Goal: Contribute content: Add original content to the website for others to see

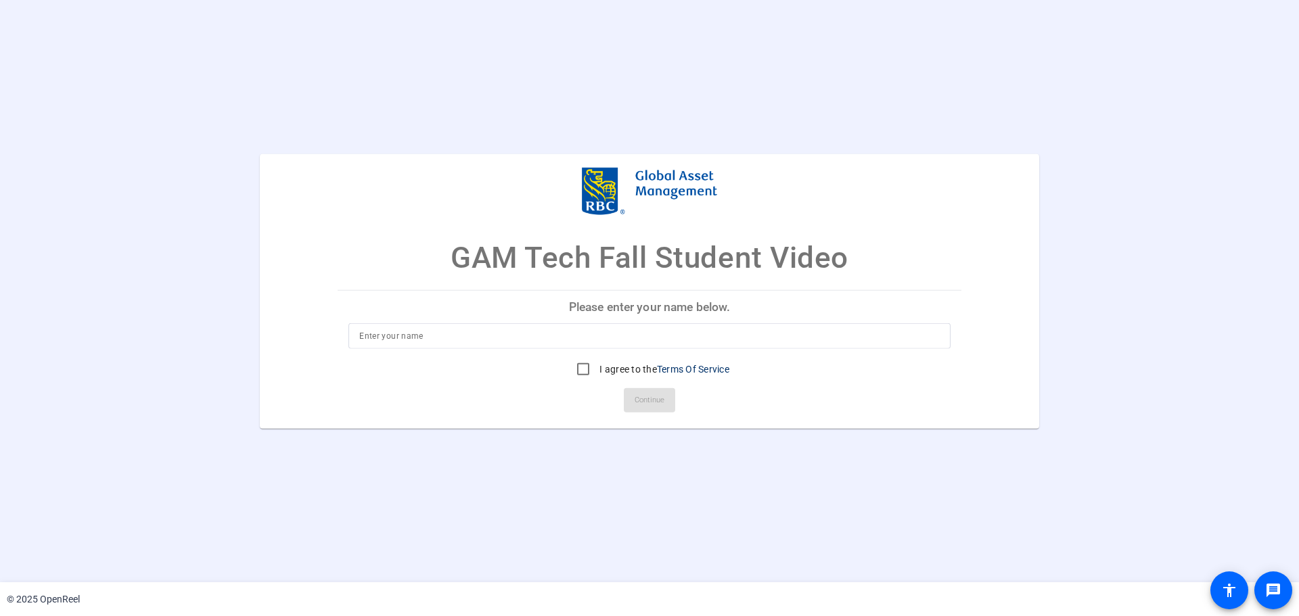
click at [487, 344] on div at bounding box center [649, 336] width 580 height 26
type input "Reef Loubani"
click at [572, 369] on input "I agree to the Terms Of Service" at bounding box center [583, 369] width 27 height 27
checkbox input "true"
click at [620, 388] on mat-card-actions "Continue" at bounding box center [649, 400] width 634 height 35
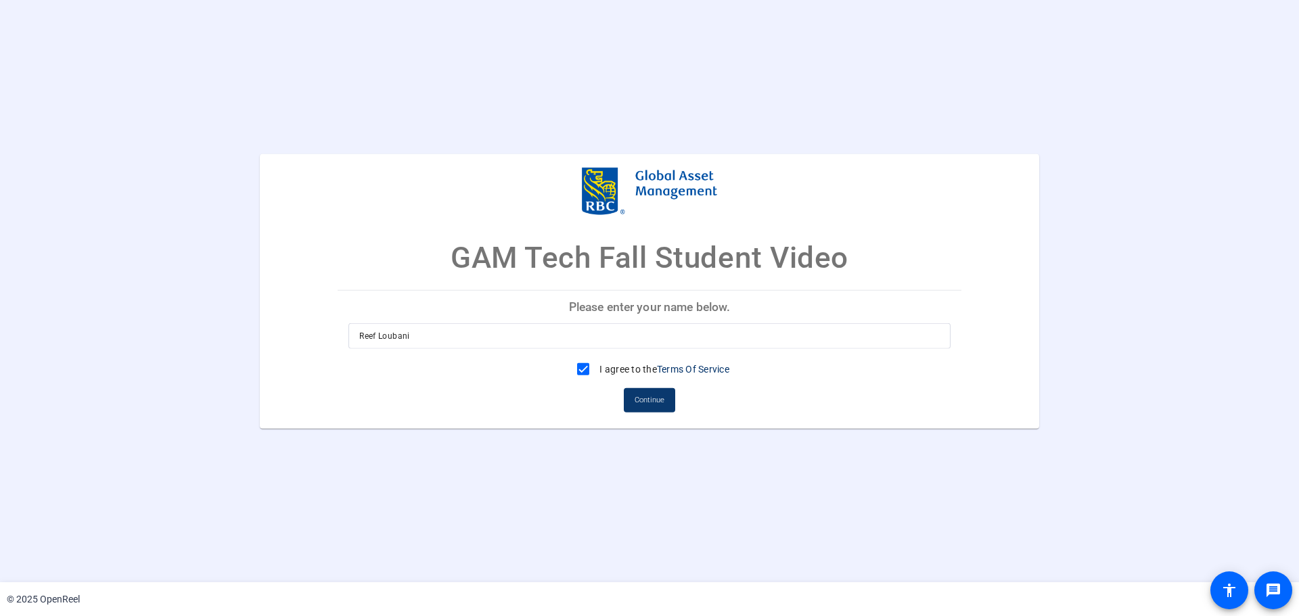
click at [654, 398] on span "Continue" at bounding box center [649, 400] width 30 height 20
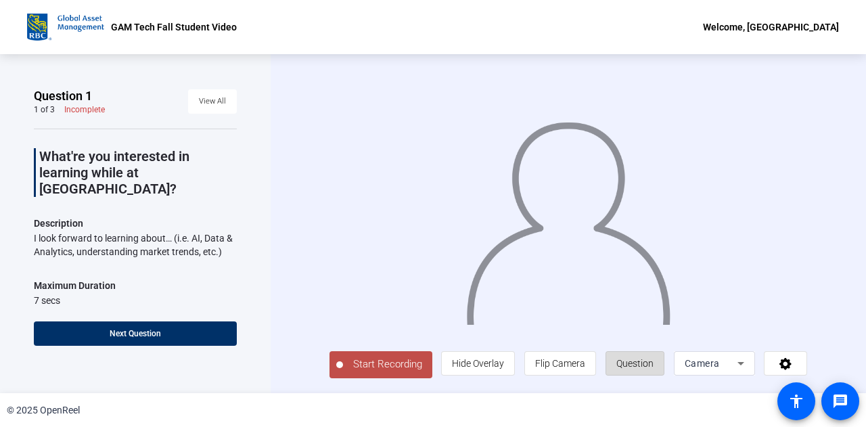
click at [642, 371] on span "Question" at bounding box center [634, 363] width 37 height 26
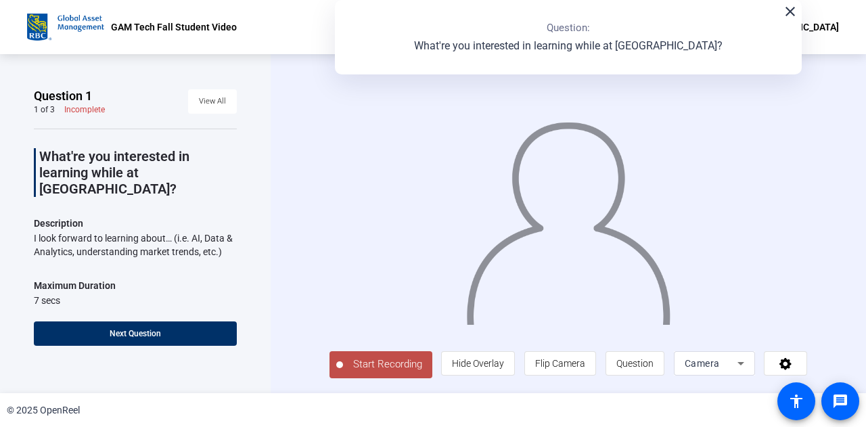
click at [369, 356] on span "Start Recording" at bounding box center [387, 364] width 89 height 16
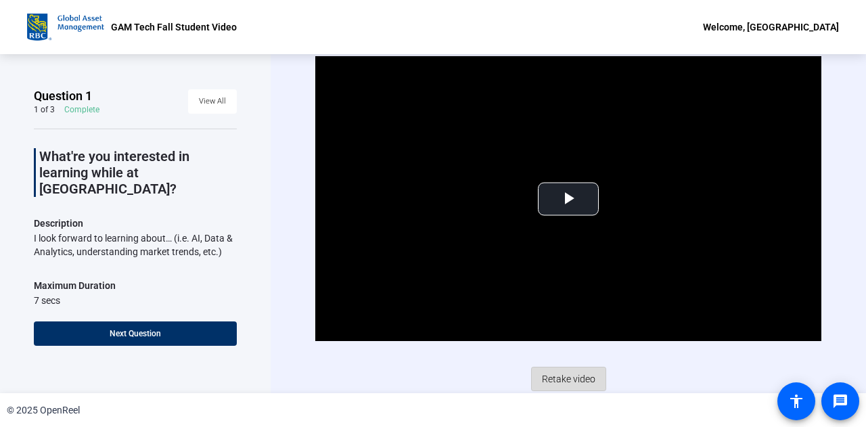
click at [567, 386] on span "Retake video" at bounding box center [568, 379] width 53 height 26
click at [544, 378] on span "Retake video" at bounding box center [568, 379] width 53 height 26
click at [560, 375] on span "Retake video" at bounding box center [568, 379] width 53 height 26
click at [568, 199] on span "Video Player" at bounding box center [568, 199] width 0 height 0
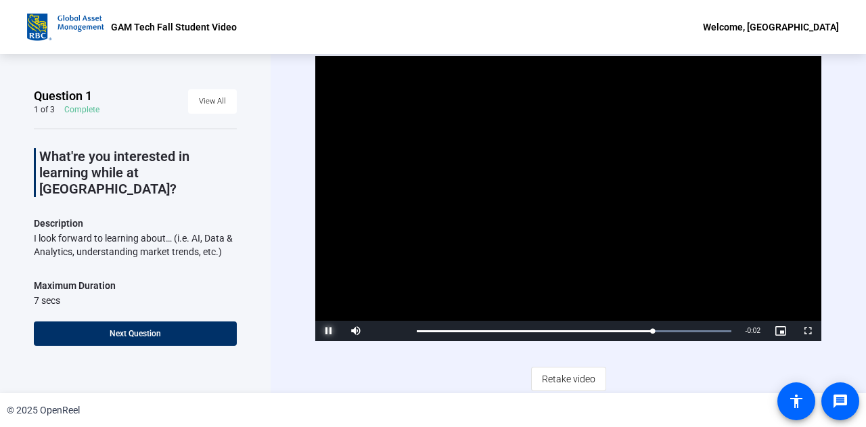
click at [327, 331] on span "Video Player" at bounding box center [328, 331] width 27 height 0
click at [569, 369] on span "Retake video" at bounding box center [568, 379] width 53 height 26
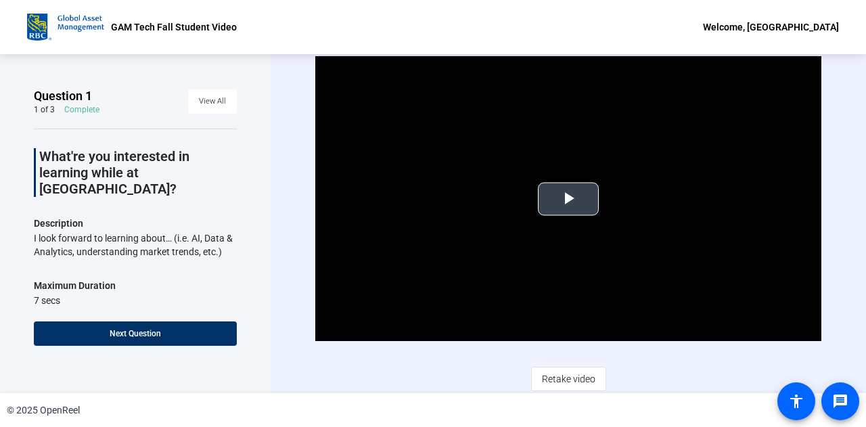
click at [568, 199] on span "Video Player" at bounding box center [568, 199] width 0 height 0
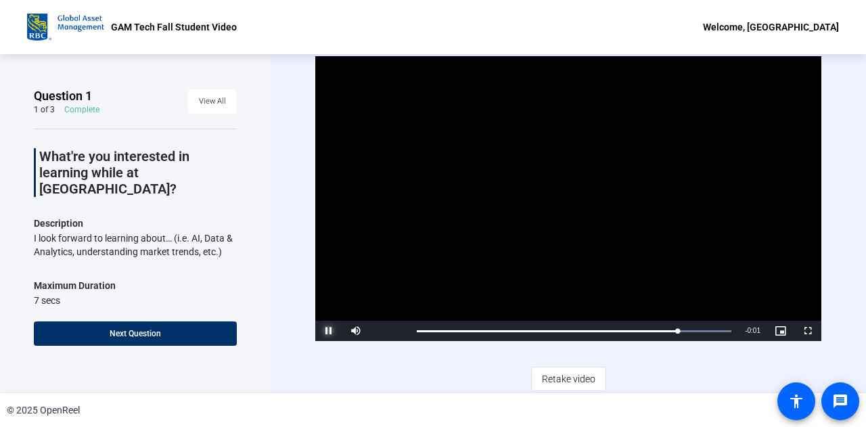
click at [333, 331] on span "Video Player" at bounding box center [328, 331] width 27 height 0
click at [564, 377] on span "Retake video" at bounding box center [568, 379] width 53 height 26
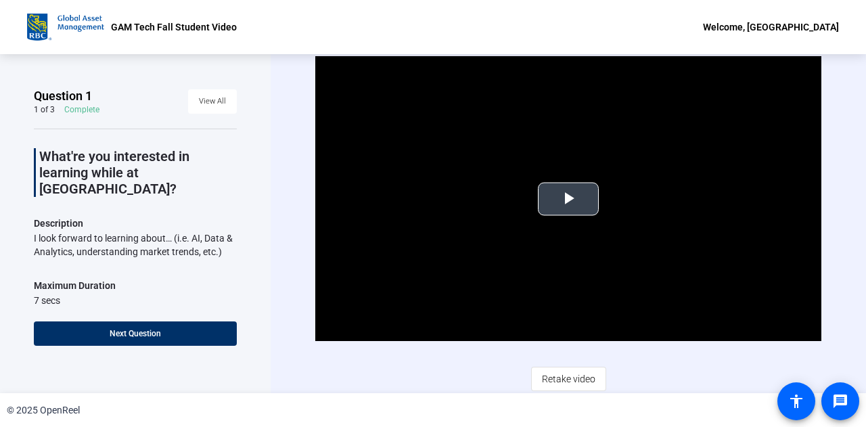
click at [568, 199] on span "Video Player" at bounding box center [568, 199] width 0 height 0
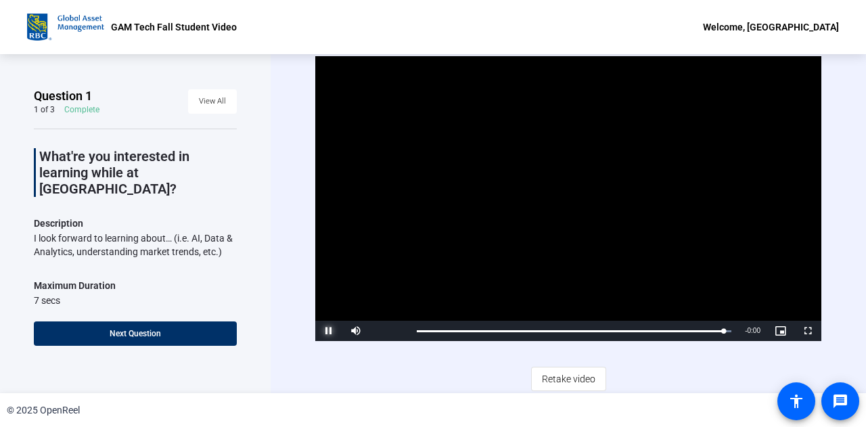
click at [326, 331] on span "Video Player" at bounding box center [328, 331] width 27 height 0
click at [563, 377] on span "Retake video" at bounding box center [568, 379] width 53 height 26
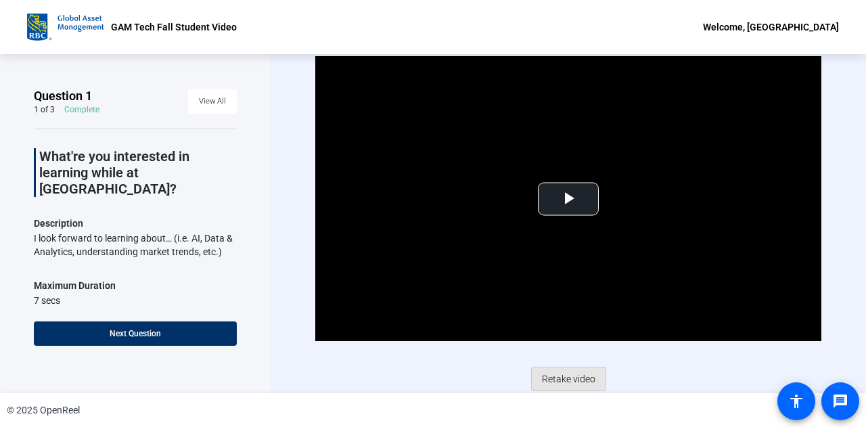
click at [563, 377] on span "Retake video" at bounding box center [568, 379] width 53 height 26
click at [568, 199] on span "Video Player" at bounding box center [568, 199] width 0 height 0
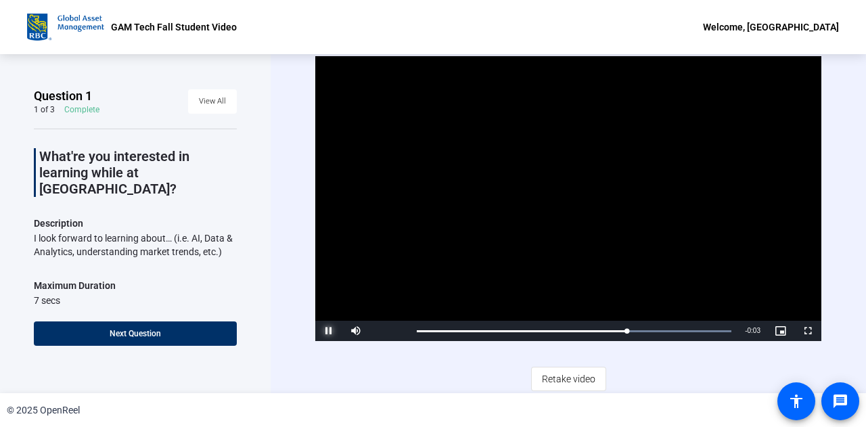
click at [323, 331] on span "Video Player" at bounding box center [328, 331] width 27 height 0
click at [566, 374] on span "Retake video" at bounding box center [568, 379] width 53 height 26
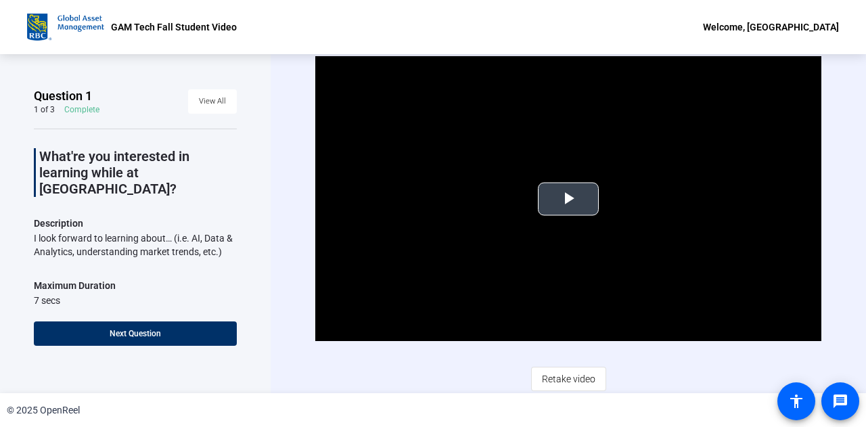
click at [568, 199] on span "Video Player" at bounding box center [568, 199] width 0 height 0
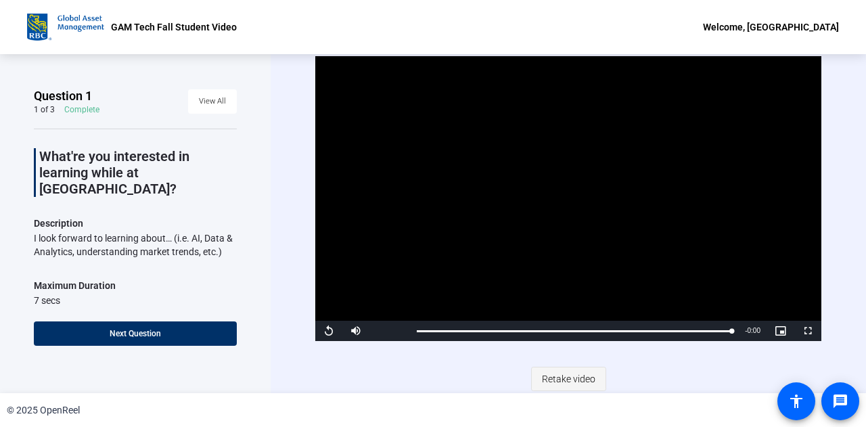
click at [560, 371] on span "Retake video" at bounding box center [568, 379] width 53 height 26
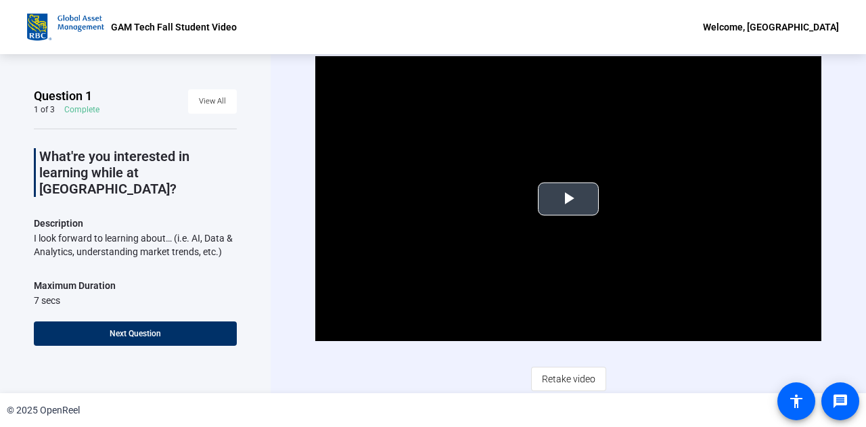
click at [544, 217] on video "Video Player" at bounding box center [568, 198] width 506 height 285
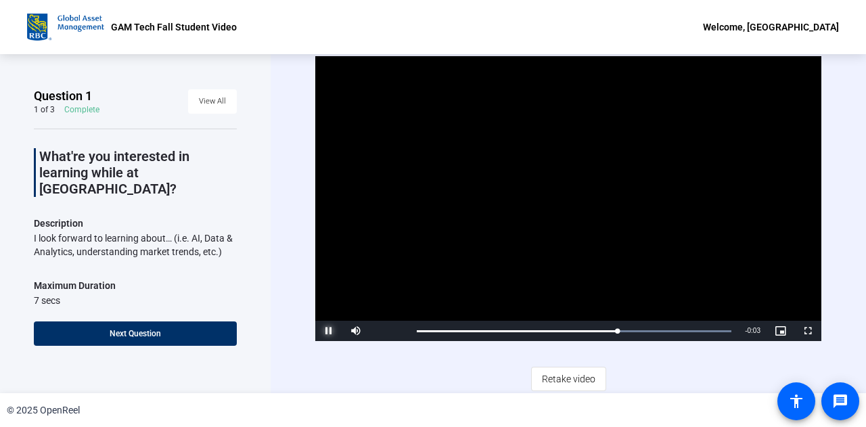
click at [325, 331] on span "Video Player" at bounding box center [328, 331] width 27 height 0
click at [556, 371] on span "Retake video" at bounding box center [568, 379] width 53 height 26
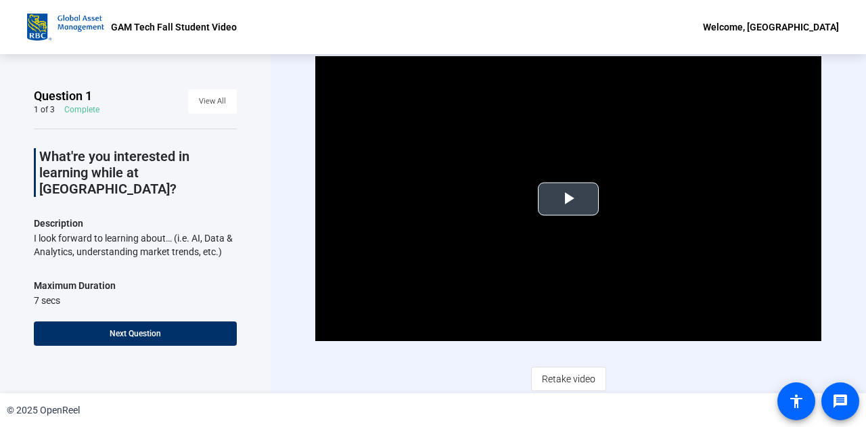
click at [568, 199] on span "Video Player" at bounding box center [568, 199] width 0 height 0
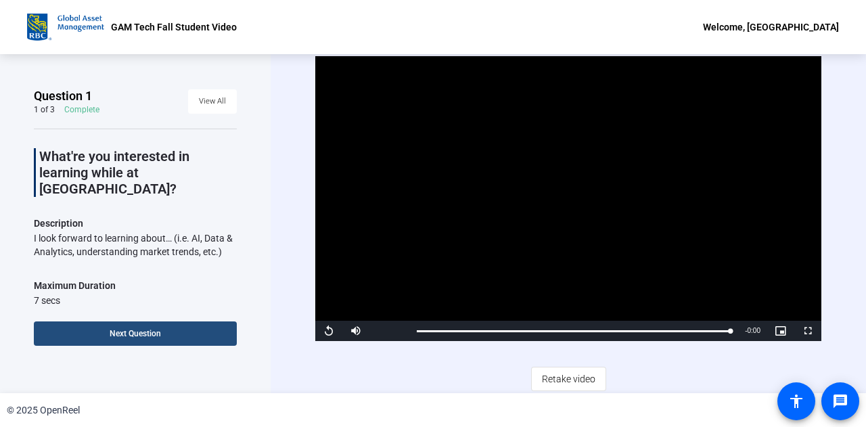
click at [179, 324] on span at bounding box center [135, 333] width 203 height 32
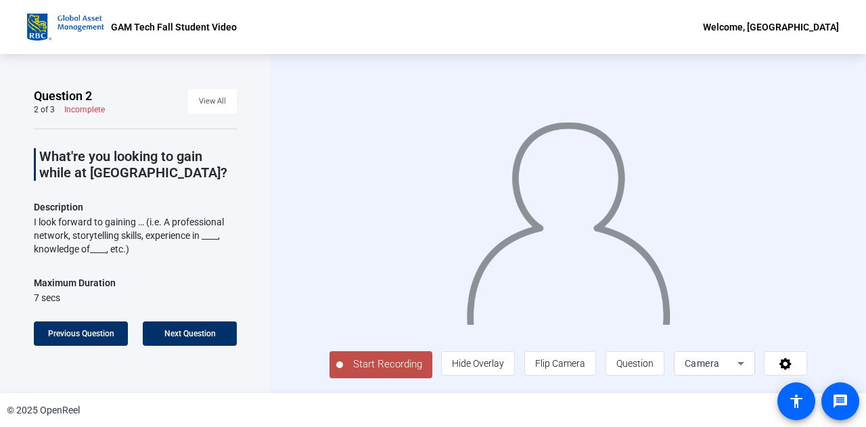
click at [357, 365] on span "Start Recording" at bounding box center [387, 364] width 89 height 16
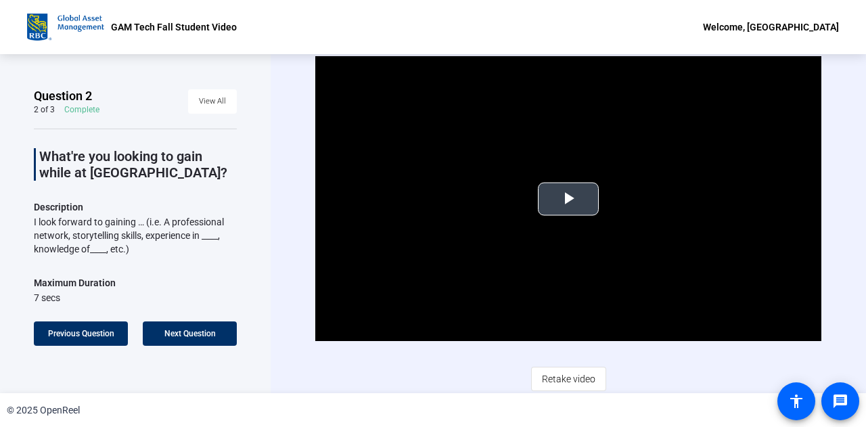
click at [568, 199] on span "Video Player" at bounding box center [568, 199] width 0 height 0
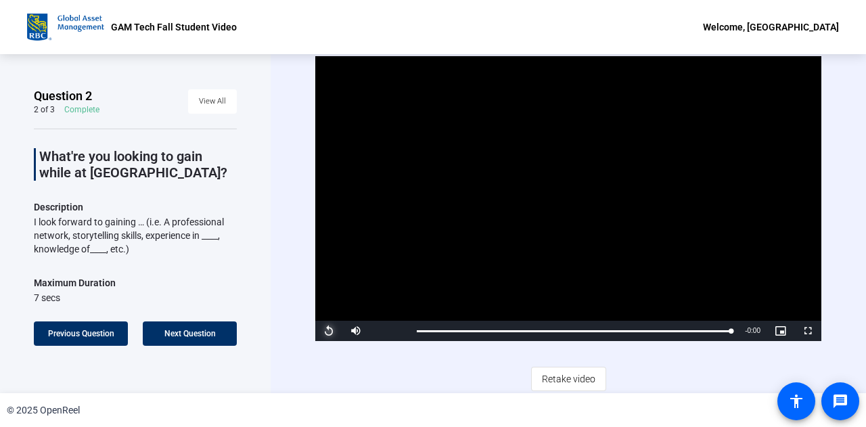
click at [324, 331] on span "Video Player" at bounding box center [328, 331] width 27 height 0
click at [557, 368] on span "Retake video" at bounding box center [568, 379] width 53 height 26
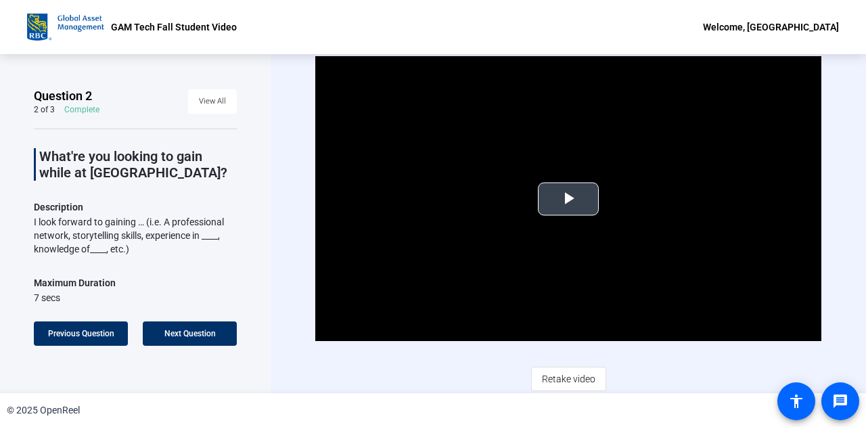
click at [568, 199] on span "Video Player" at bounding box center [568, 199] width 0 height 0
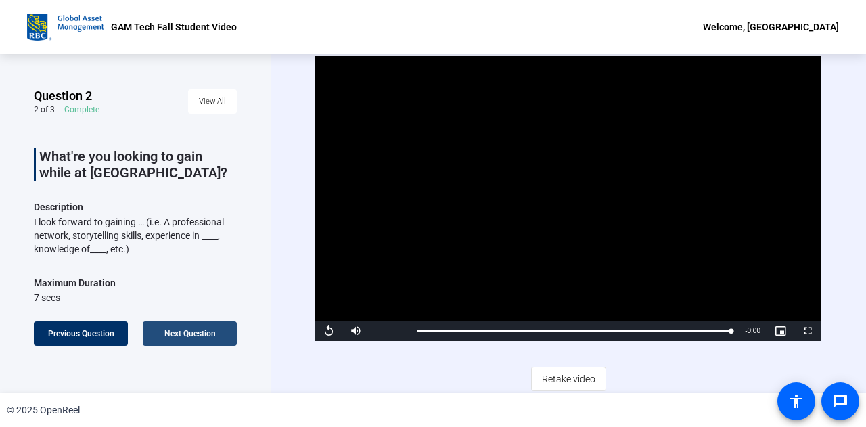
click at [191, 336] on span "Next Question" at bounding box center [189, 333] width 51 height 9
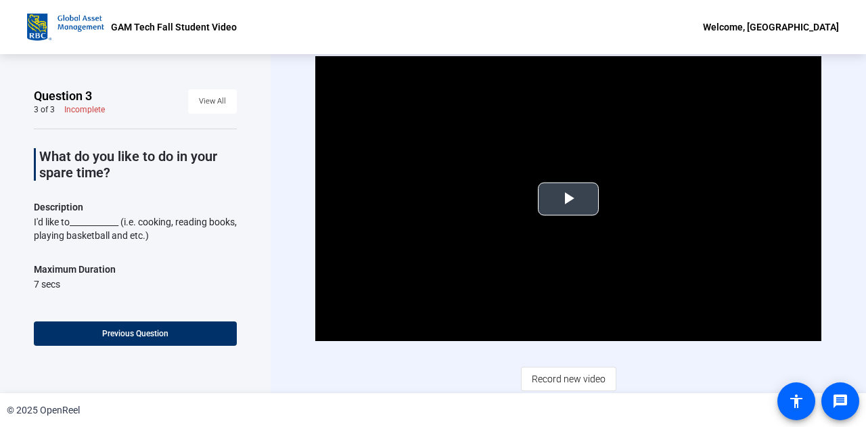
click at [568, 199] on span "Video Player" at bounding box center [568, 199] width 0 height 0
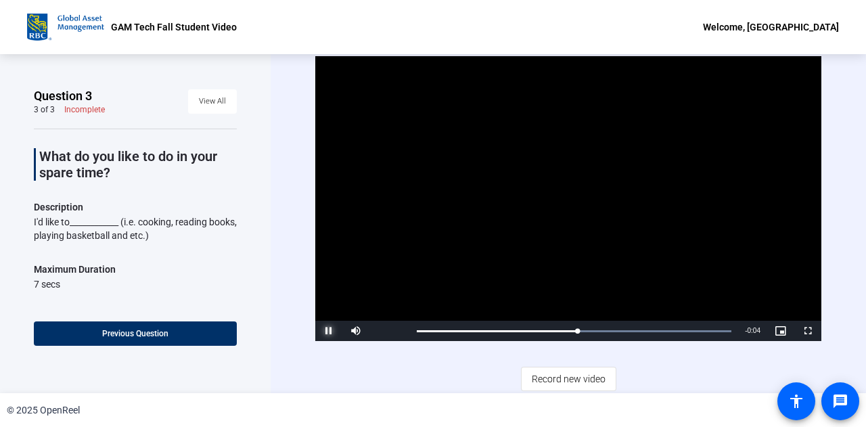
click at [331, 331] on span "Video Player" at bounding box center [328, 331] width 27 height 0
click at [563, 370] on span "Record new video" at bounding box center [569, 379] width 74 height 26
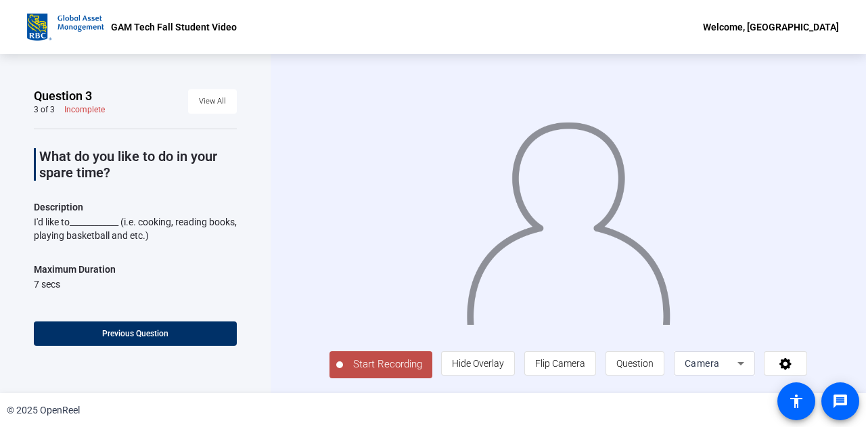
click at [380, 368] on span "Start Recording" at bounding box center [387, 364] width 89 height 16
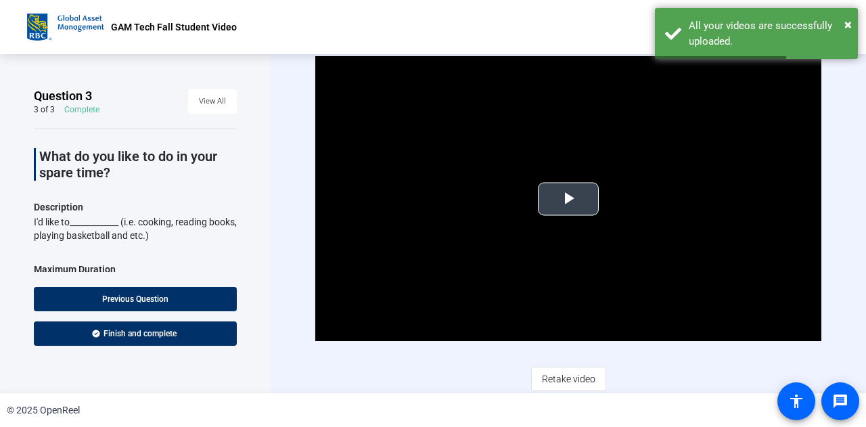
click at [568, 199] on span "Video Player" at bounding box center [568, 199] width 0 height 0
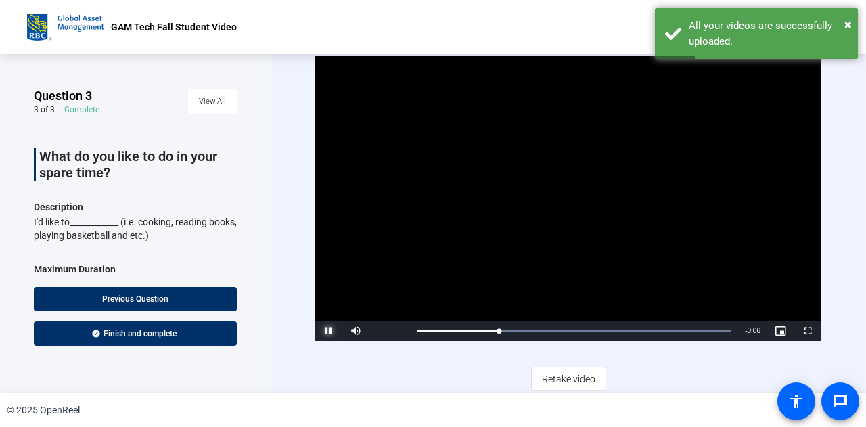
click at [333, 331] on span "Video Player" at bounding box center [328, 331] width 27 height 0
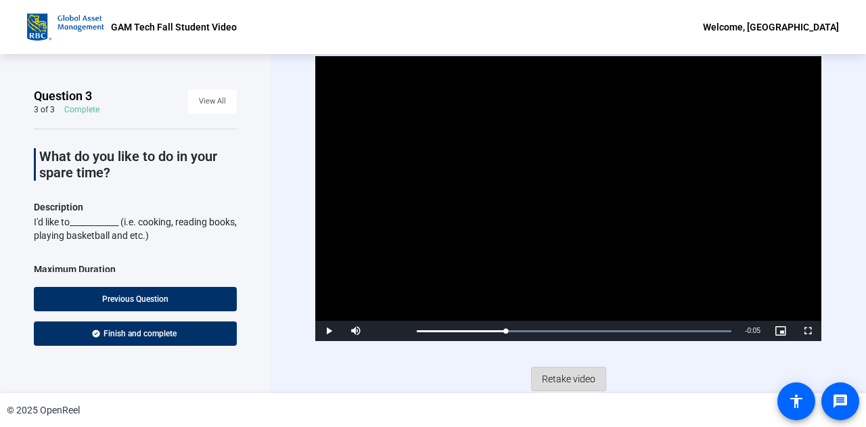
click at [566, 371] on span "Retake video" at bounding box center [568, 379] width 53 height 26
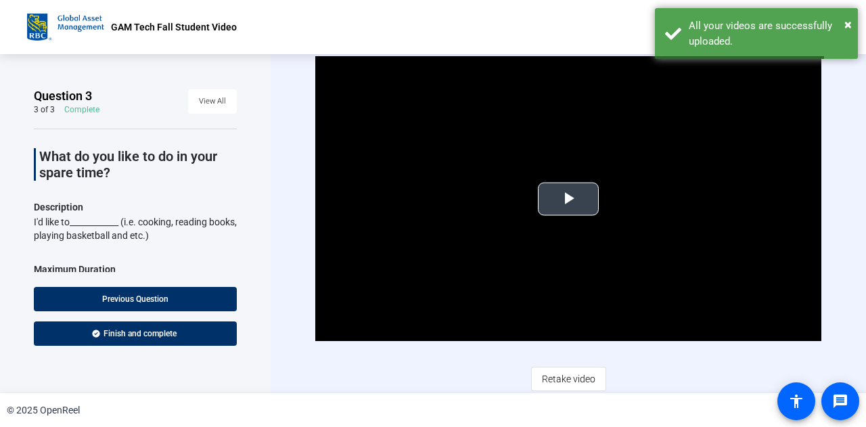
click at [568, 199] on span "Video Player" at bounding box center [568, 199] width 0 height 0
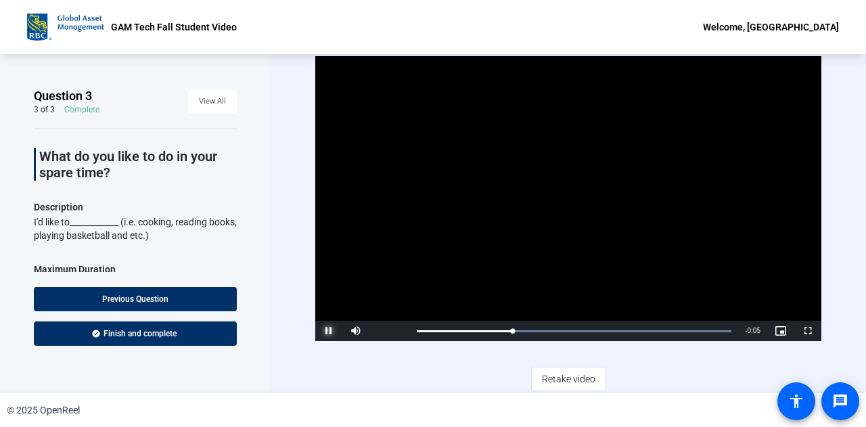
click at [326, 331] on span "Video Player" at bounding box center [328, 331] width 27 height 0
click at [544, 377] on span "Retake video" at bounding box center [568, 379] width 53 height 26
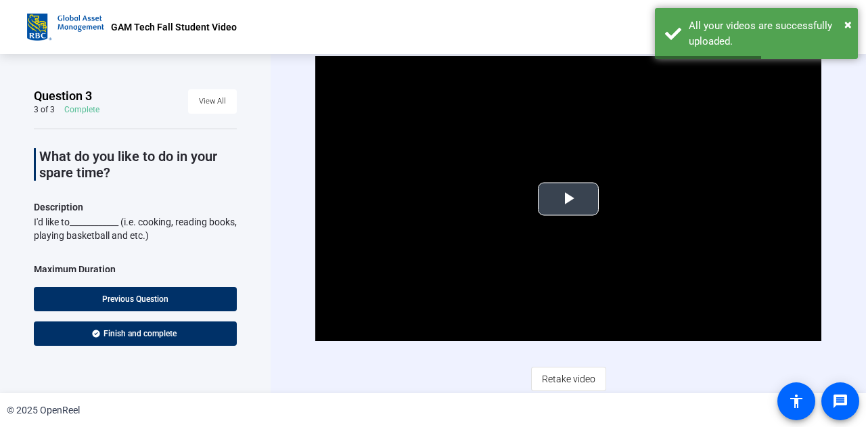
click at [568, 199] on span "Video Player" at bounding box center [568, 199] width 0 height 0
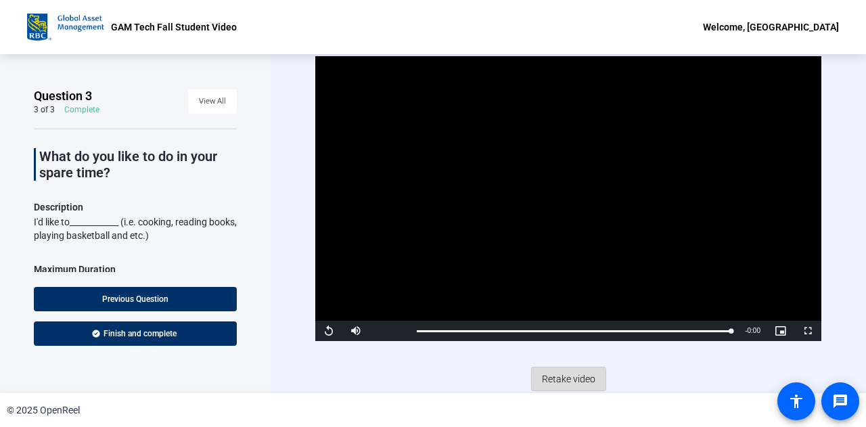
click at [537, 378] on span at bounding box center [569, 379] width 74 height 32
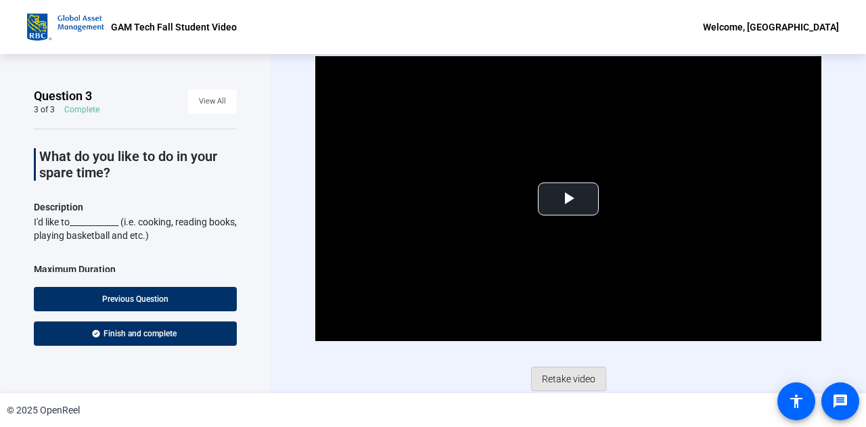
click at [537, 378] on span at bounding box center [569, 379] width 74 height 32
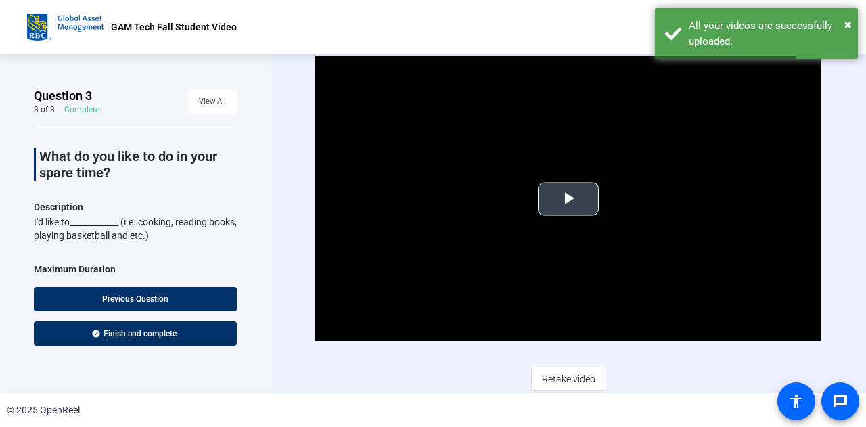
click at [568, 199] on span "Video Player" at bounding box center [568, 199] width 0 height 0
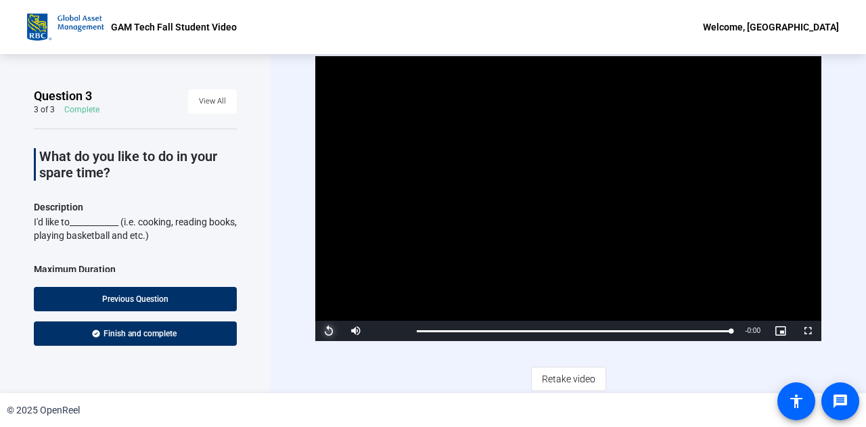
click at [326, 331] on span "Video Player" at bounding box center [328, 331] width 27 height 0
click at [574, 371] on span "Retake video" at bounding box center [568, 379] width 53 height 26
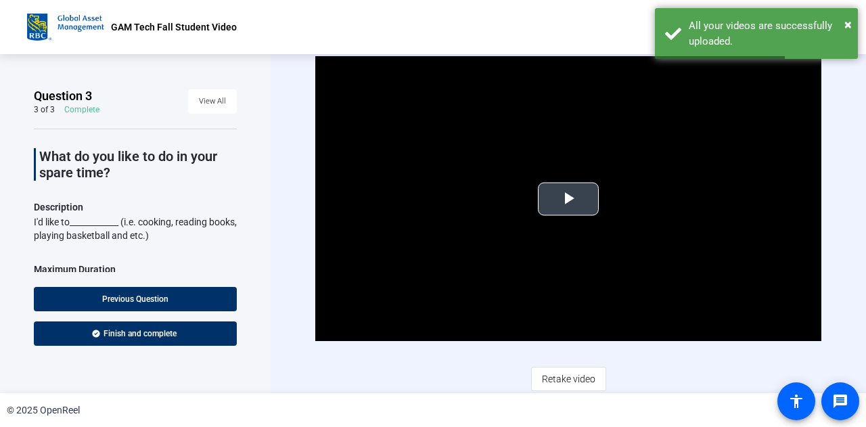
click at [568, 199] on span "Video Player" at bounding box center [568, 199] width 0 height 0
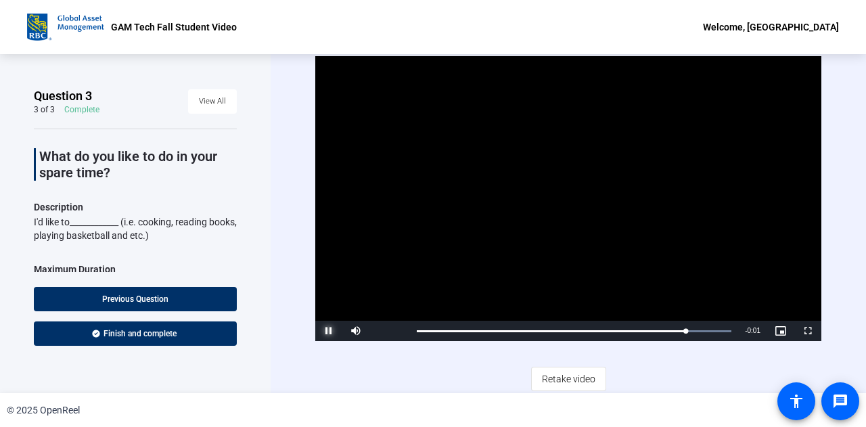
click at [333, 331] on span "Video Player" at bounding box center [328, 331] width 27 height 0
click at [572, 366] on span "Retake video" at bounding box center [568, 379] width 53 height 26
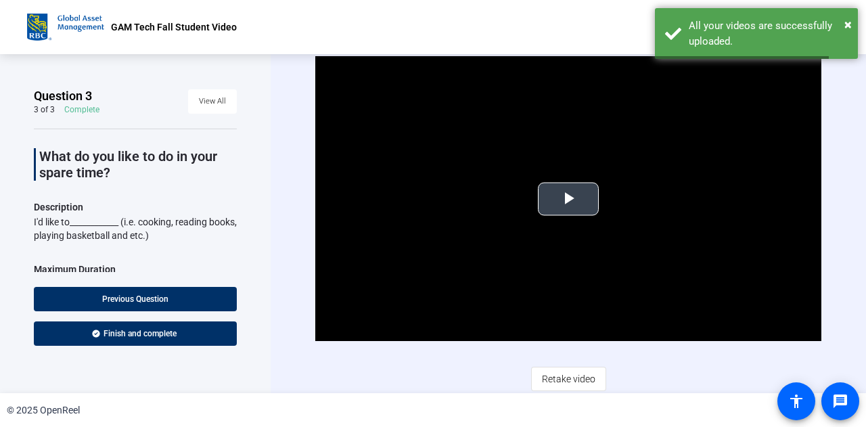
click at [568, 199] on span "Video Player" at bounding box center [568, 199] width 0 height 0
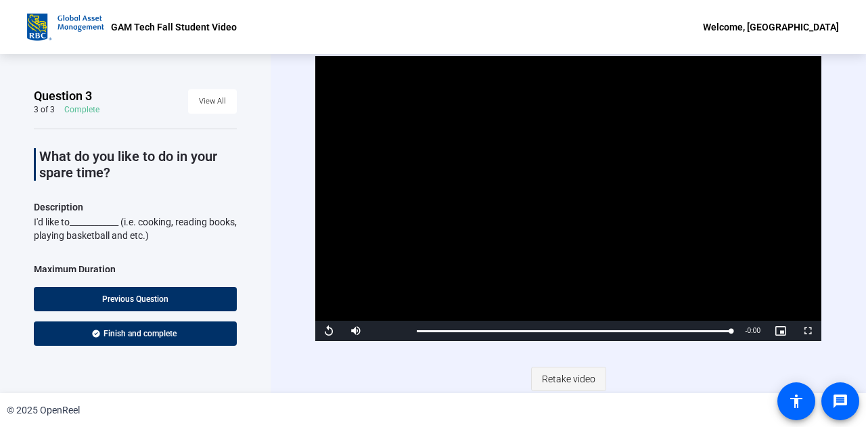
click at [583, 363] on span at bounding box center [569, 379] width 74 height 32
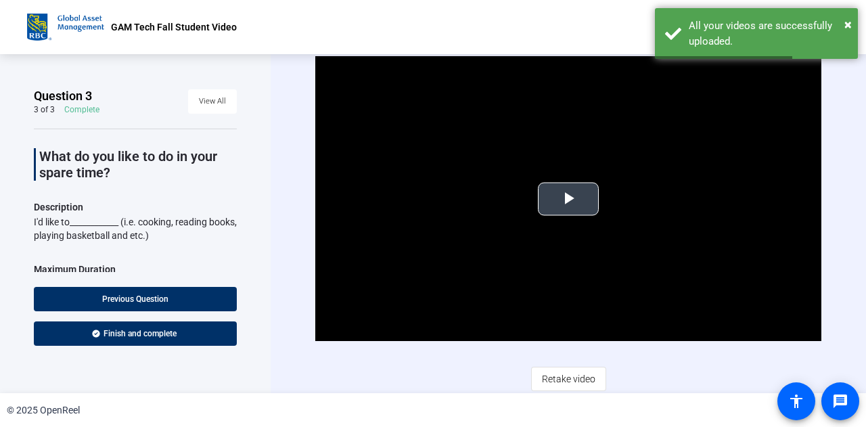
click at [568, 199] on span "Video Player" at bounding box center [568, 199] width 0 height 0
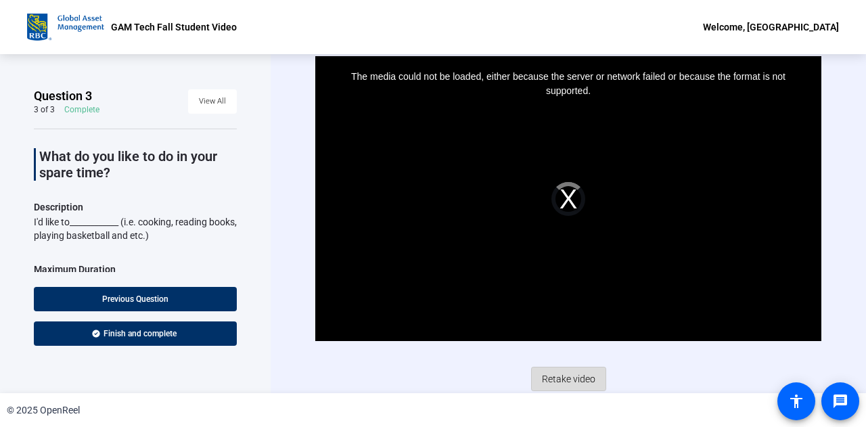
click at [561, 374] on span "Retake video" at bounding box center [568, 379] width 53 height 26
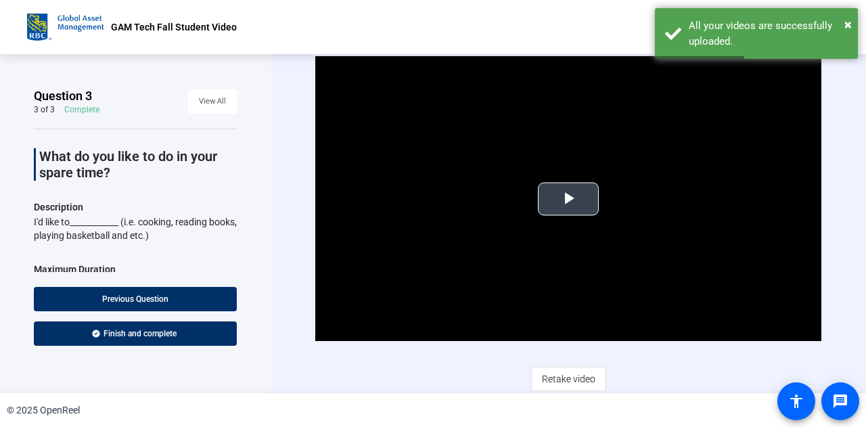
click at [568, 199] on span "Video Player" at bounding box center [568, 199] width 0 height 0
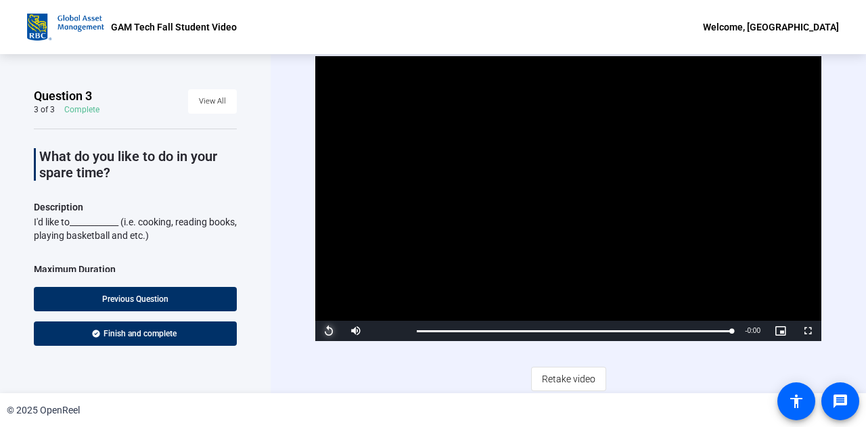
click at [326, 331] on span "Video Player" at bounding box center [328, 331] width 27 height 0
click at [568, 375] on span "Retake video" at bounding box center [568, 379] width 53 height 26
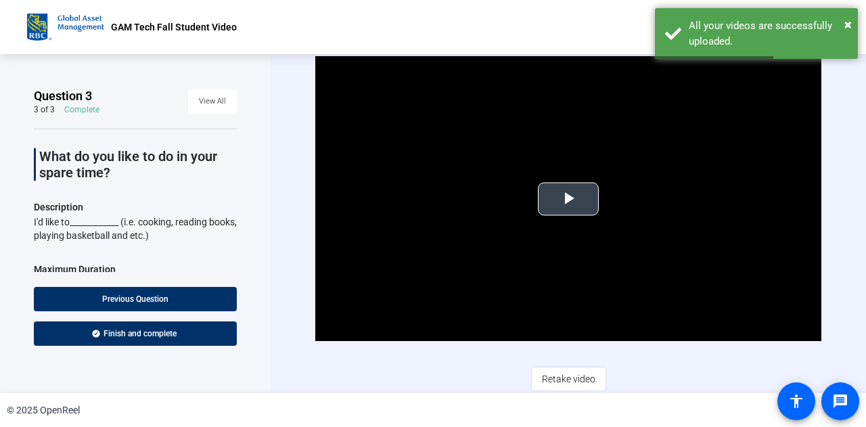
click at [568, 199] on span "Video Player" at bounding box center [568, 199] width 0 height 0
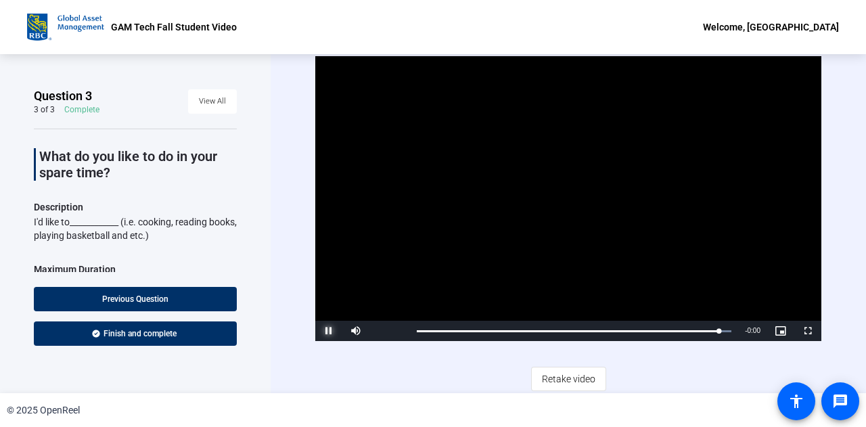
click at [329, 331] on span "Video Player" at bounding box center [328, 331] width 27 height 0
click at [559, 368] on span "Retake video" at bounding box center [568, 379] width 53 height 26
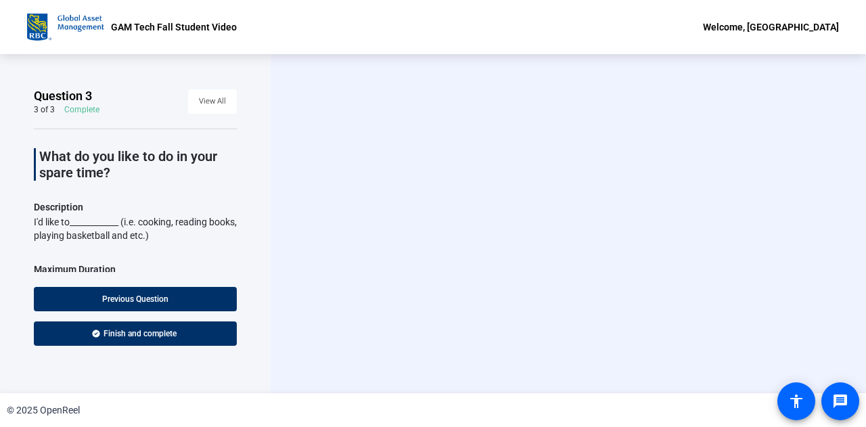
click at [559, 368] on div "Start Recording person Hide Overlay flip Flip Camera question_mark Question Cam…" at bounding box center [568, 223] width 595 height 339
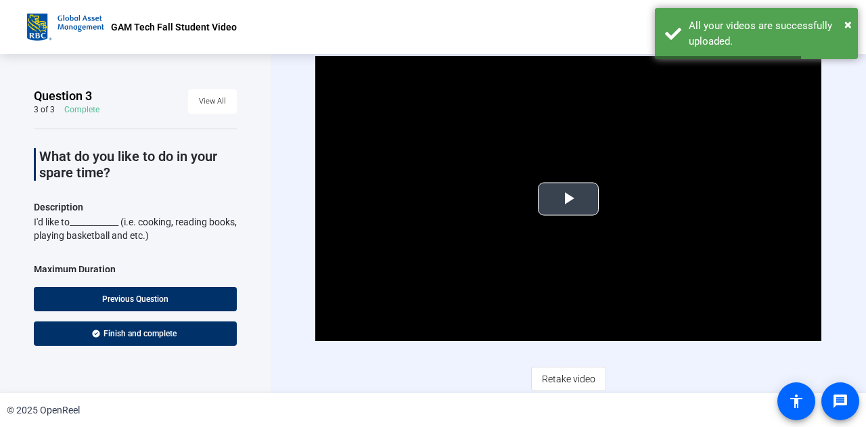
click at [568, 199] on span "Video Player" at bounding box center [568, 199] width 0 height 0
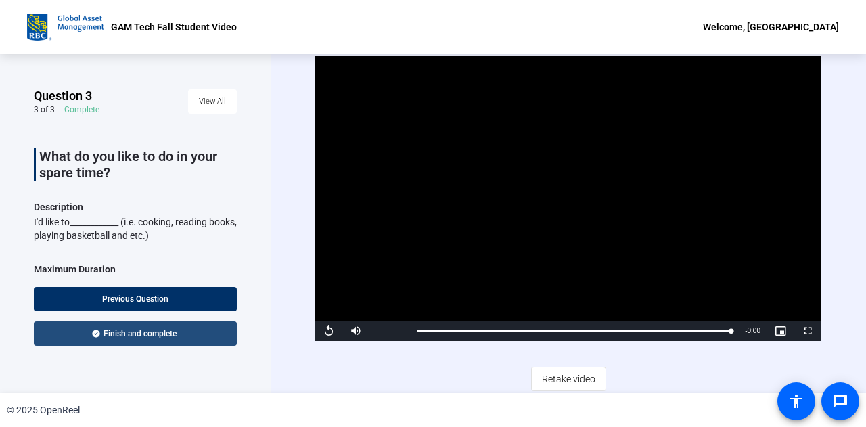
click at [161, 337] on span "Finish and complete" at bounding box center [139, 333] width 73 height 11
